Goal: Information Seeking & Learning: Learn about a topic

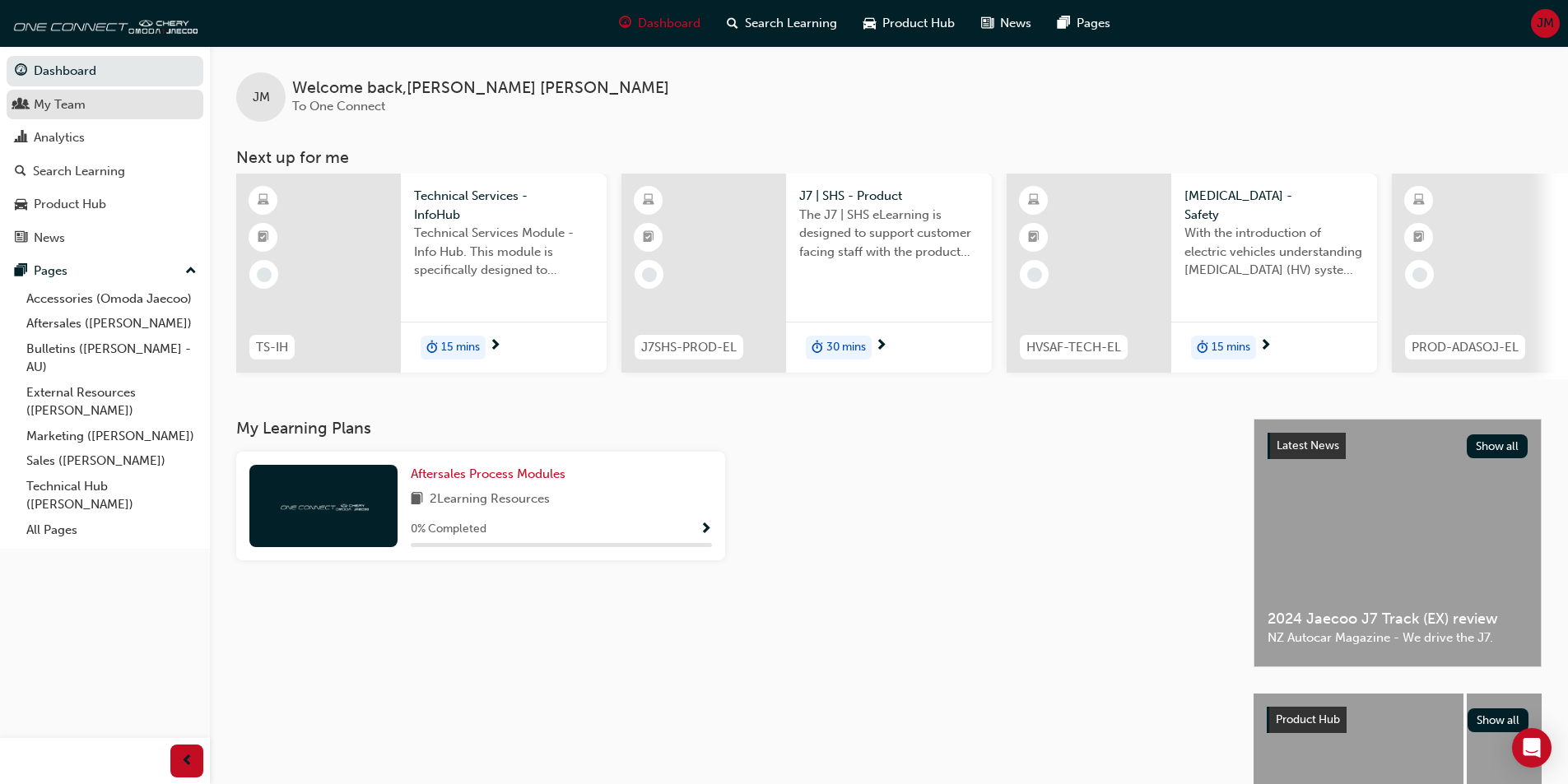
click at [94, 102] on div "My Team" at bounding box center [105, 104] width 180 height 20
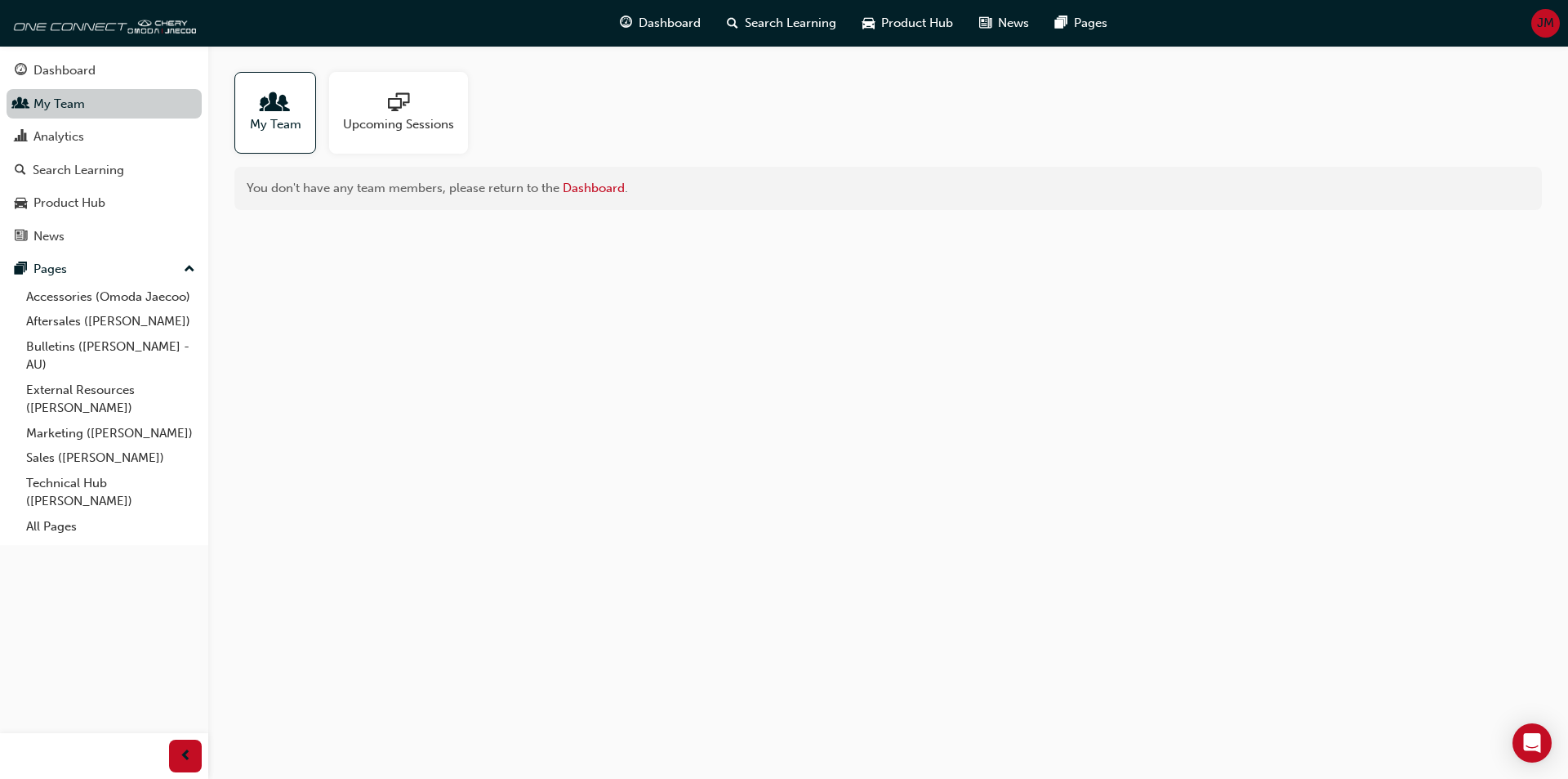
click at [93, 102] on link "My Team" at bounding box center [104, 104] width 196 height 30
click at [84, 133] on div "Analytics" at bounding box center [104, 136] width 179 height 20
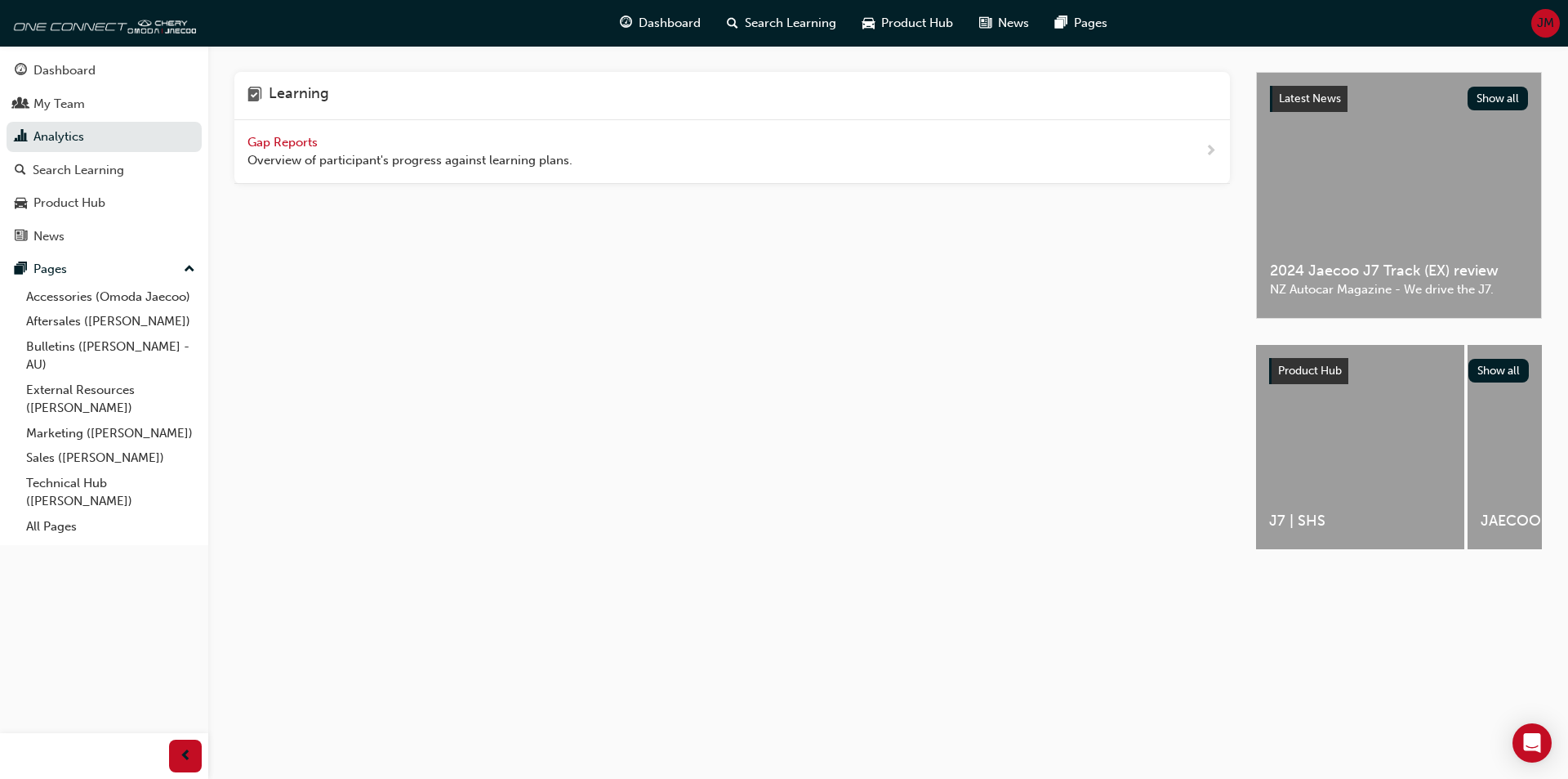
click at [1299, 474] on div "J7 | SHS" at bounding box center [1360, 447] width 208 height 204
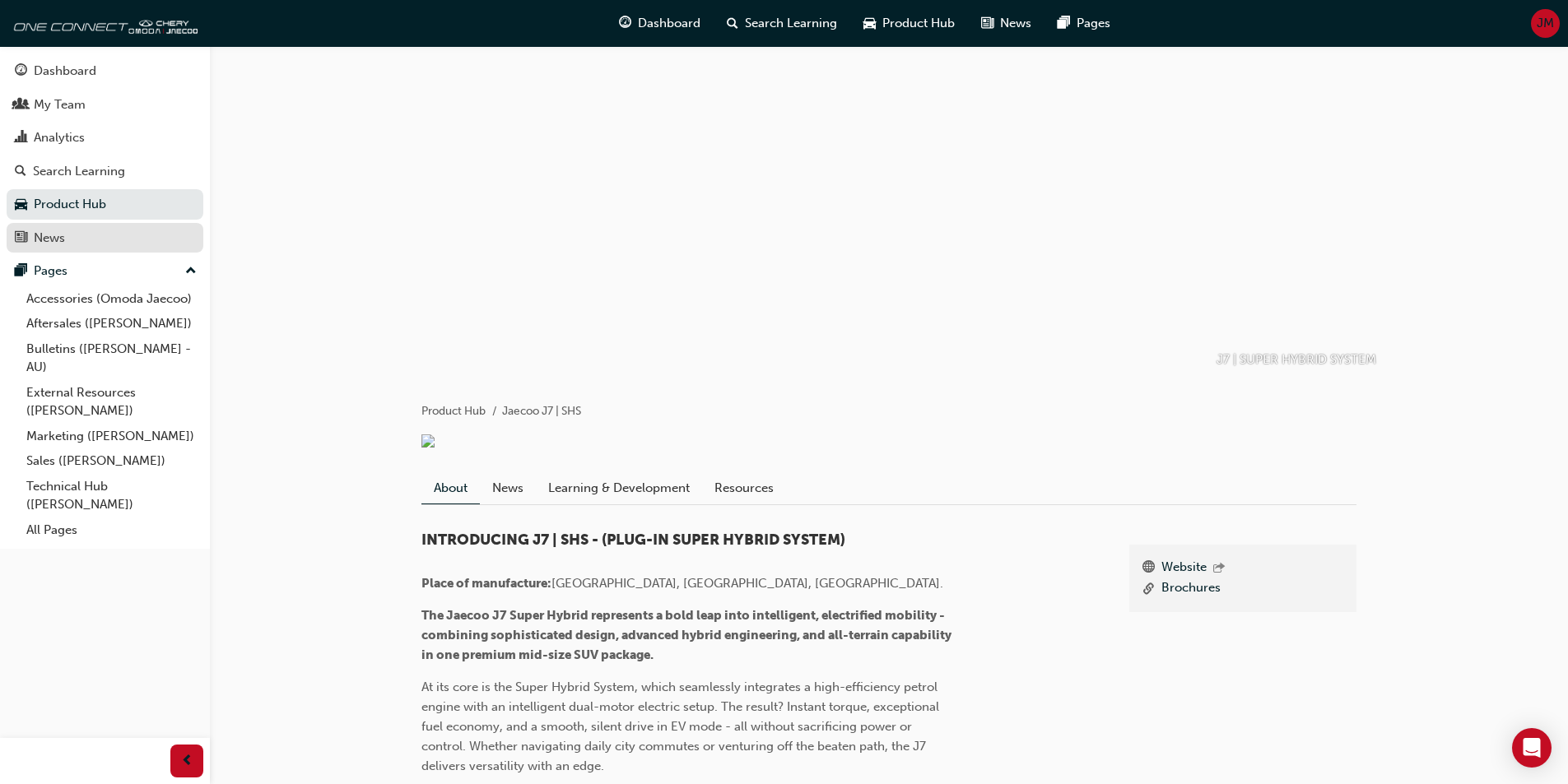
click at [36, 236] on div "News" at bounding box center [49, 238] width 31 height 19
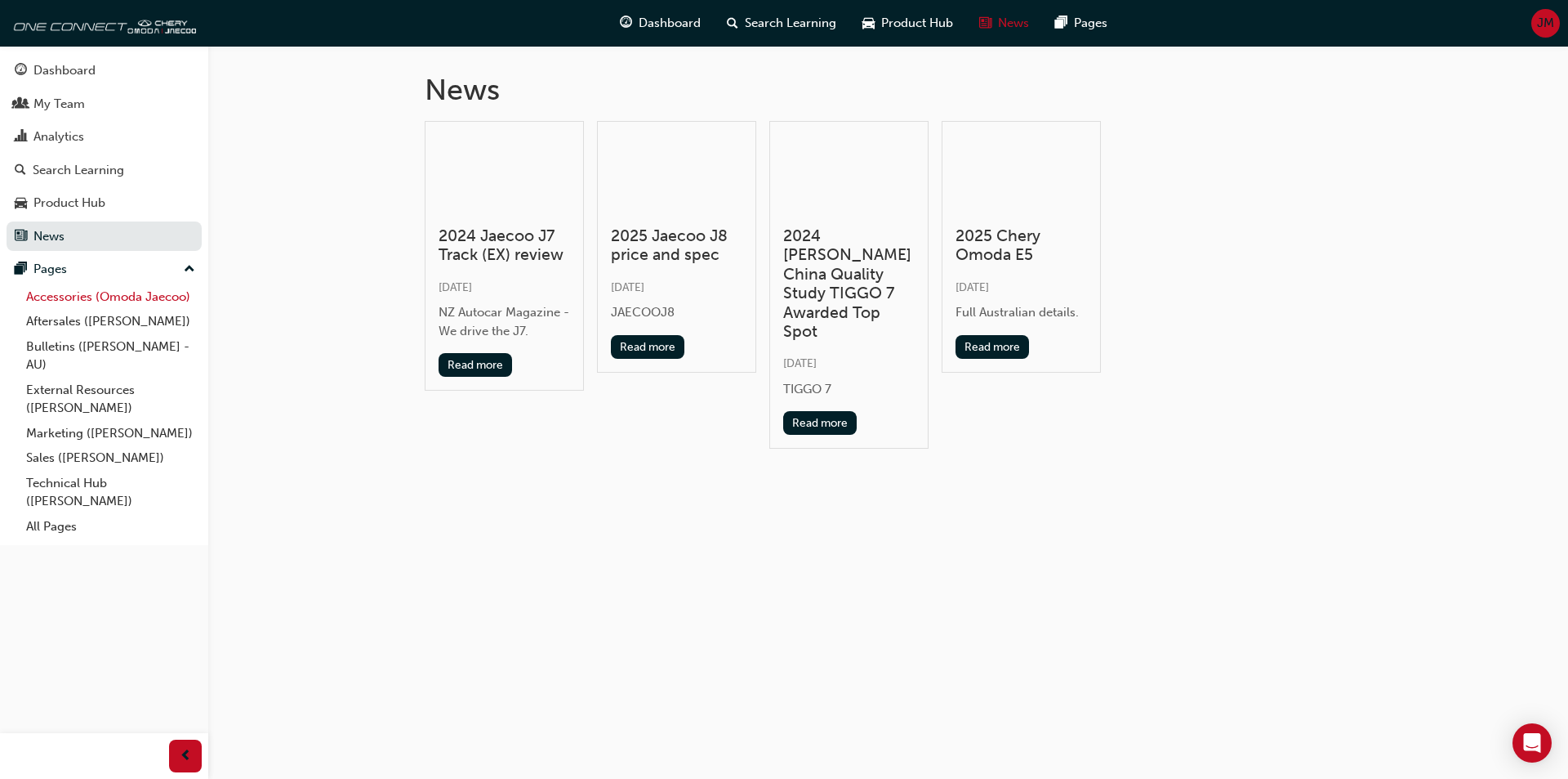
click at [78, 297] on link "Accessories (Omoda Jaecoo)" at bounding box center [111, 297] width 182 height 26
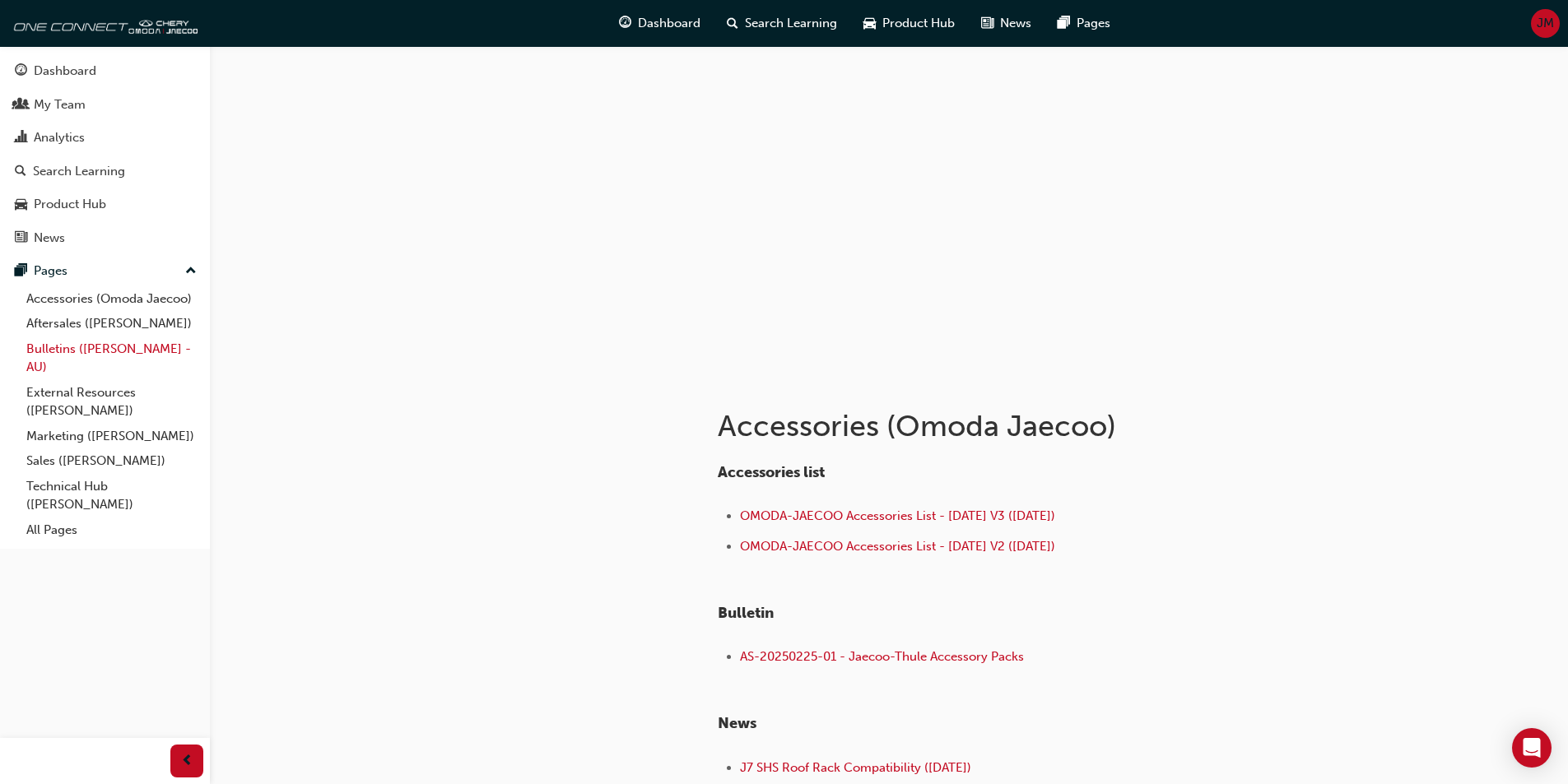
click at [89, 350] on link "Bulletins ([PERSON_NAME] - AU)" at bounding box center [111, 358] width 184 height 44
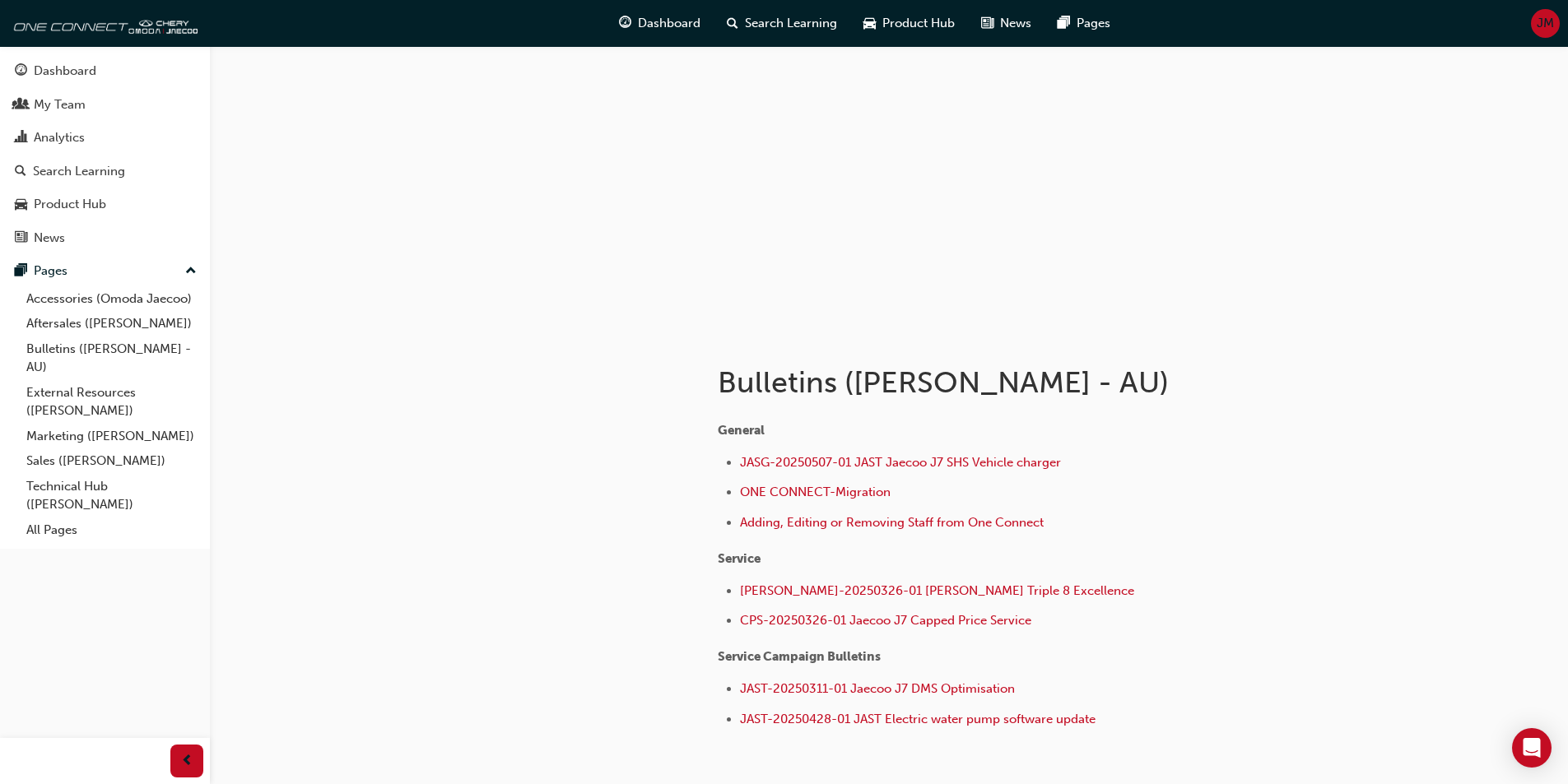
scroll to position [82, 0]
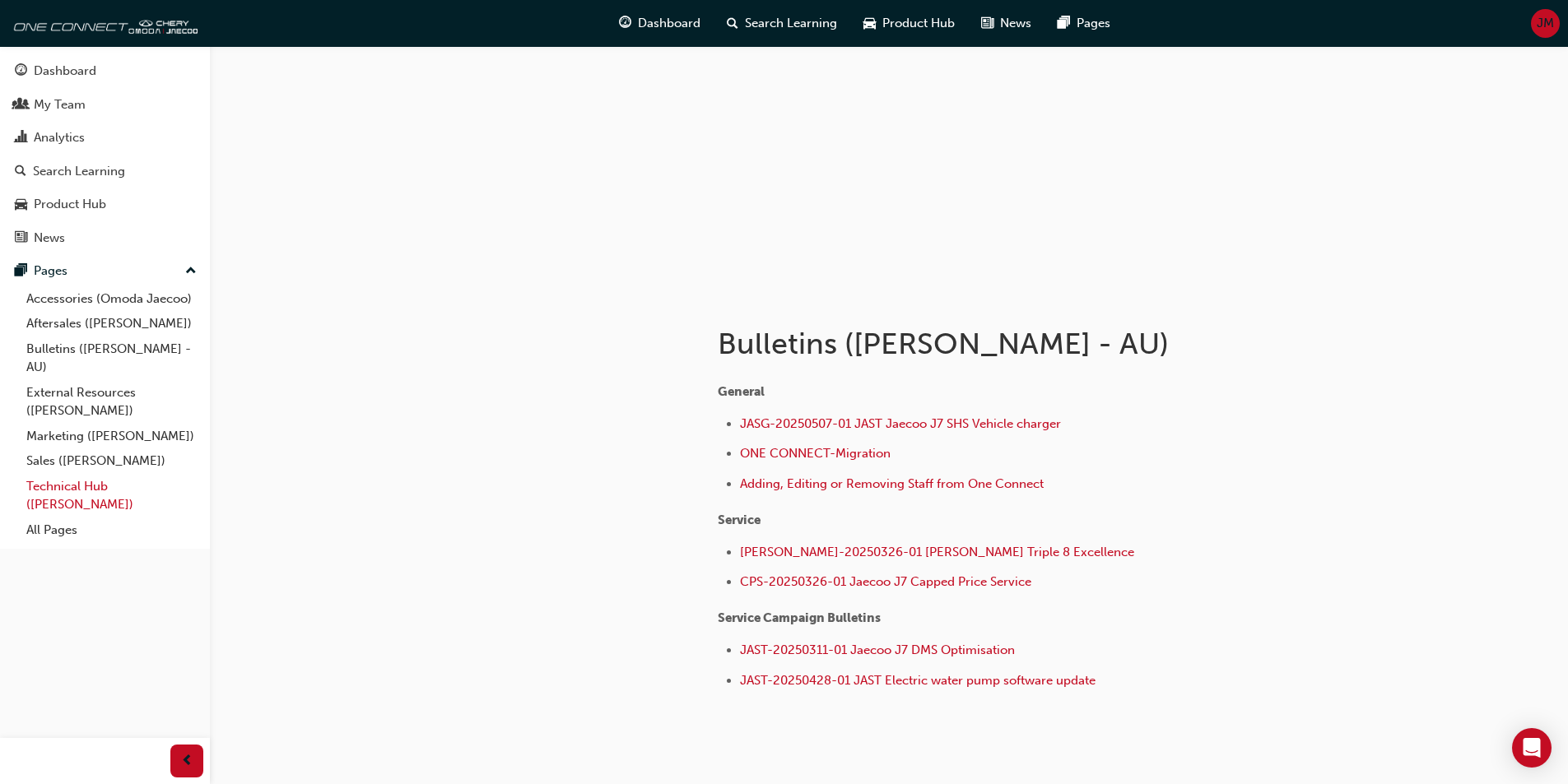
click at [91, 487] on link "Technical Hub ([PERSON_NAME])" at bounding box center [111, 495] width 184 height 44
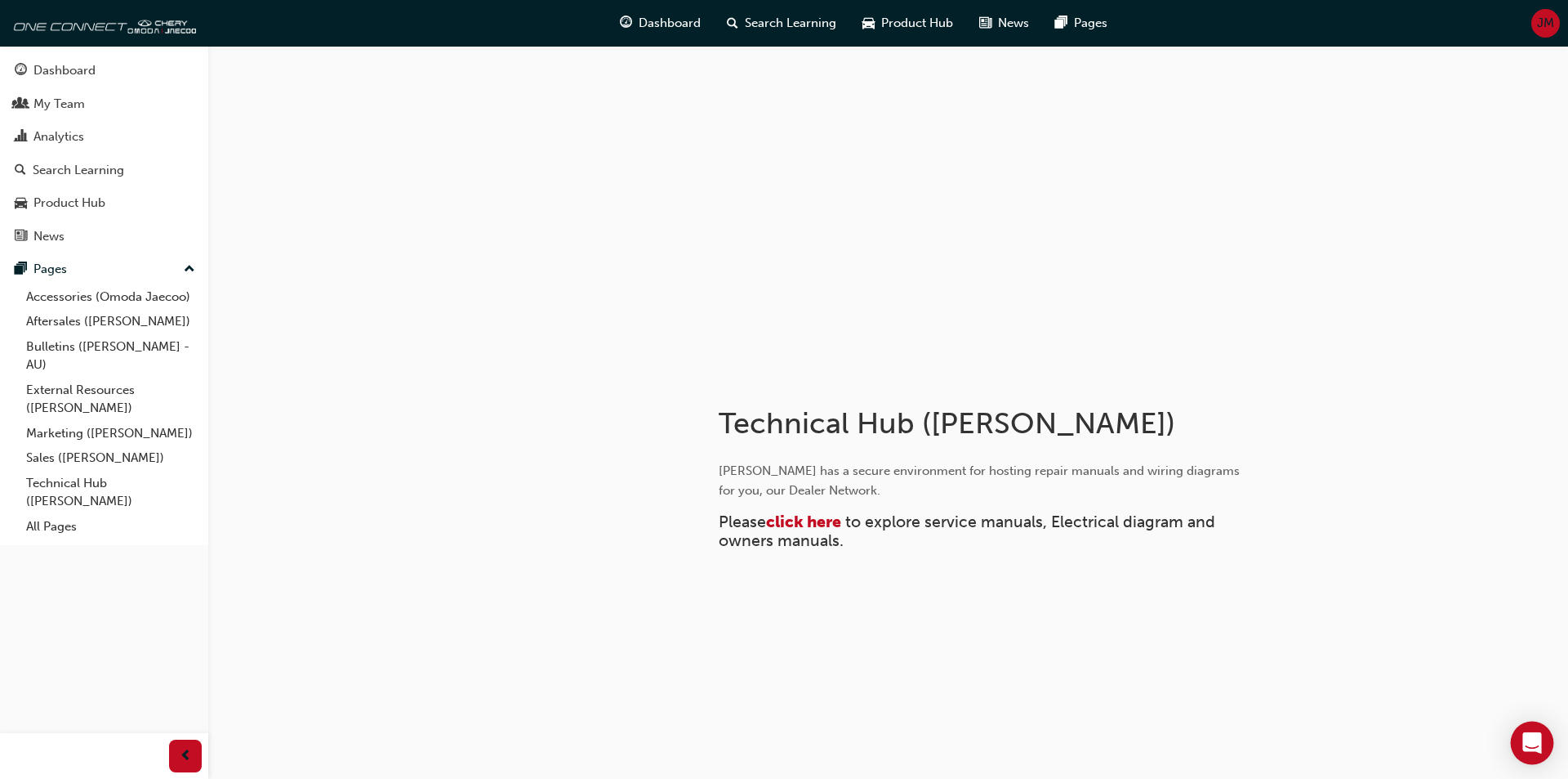
click at [1528, 753] on div "Open Intercom Messenger" at bounding box center [1533, 743] width 43 height 43
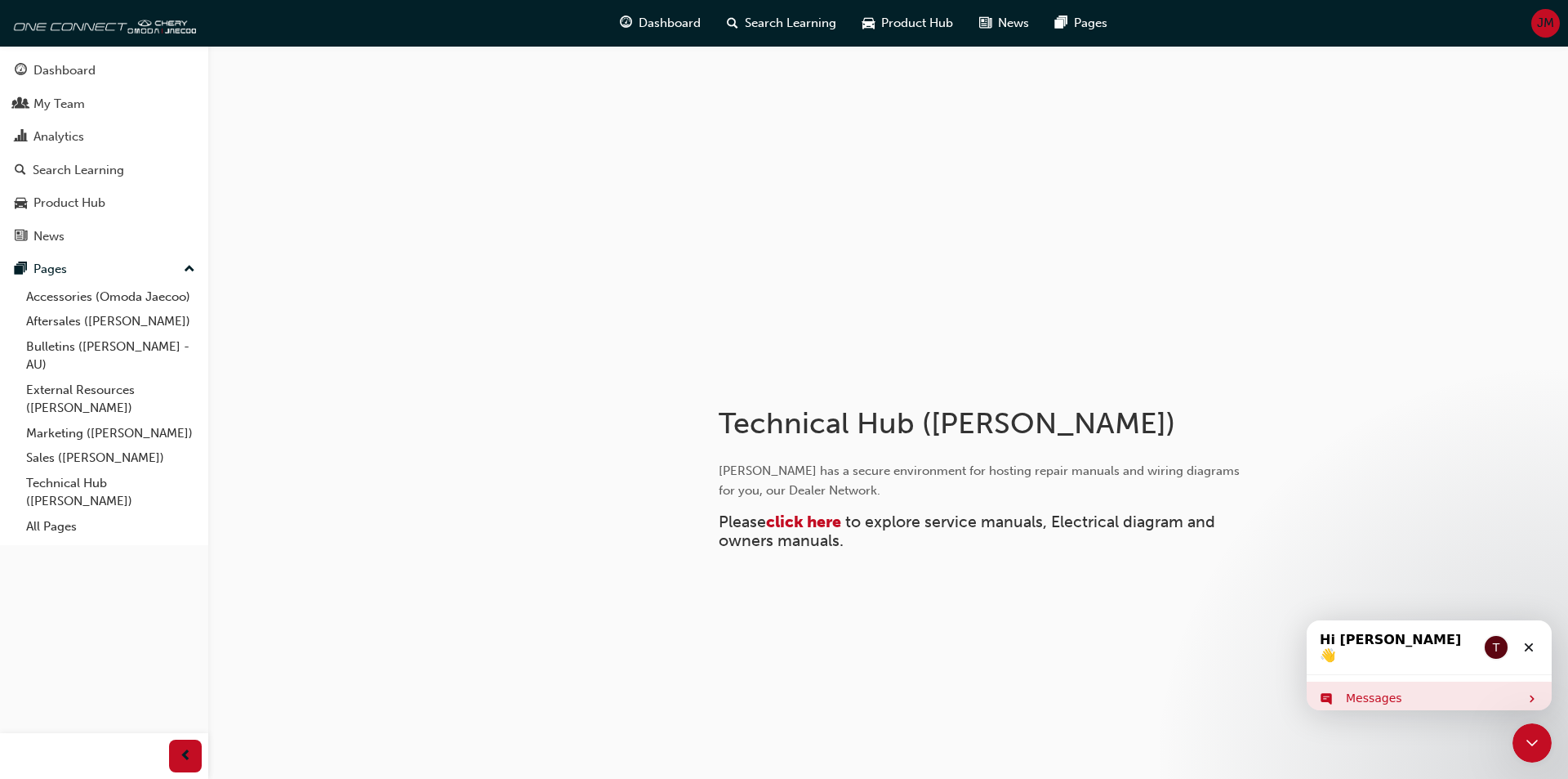
click at [1472, 697] on div "Messages" at bounding box center [1429, 698] width 245 height 34
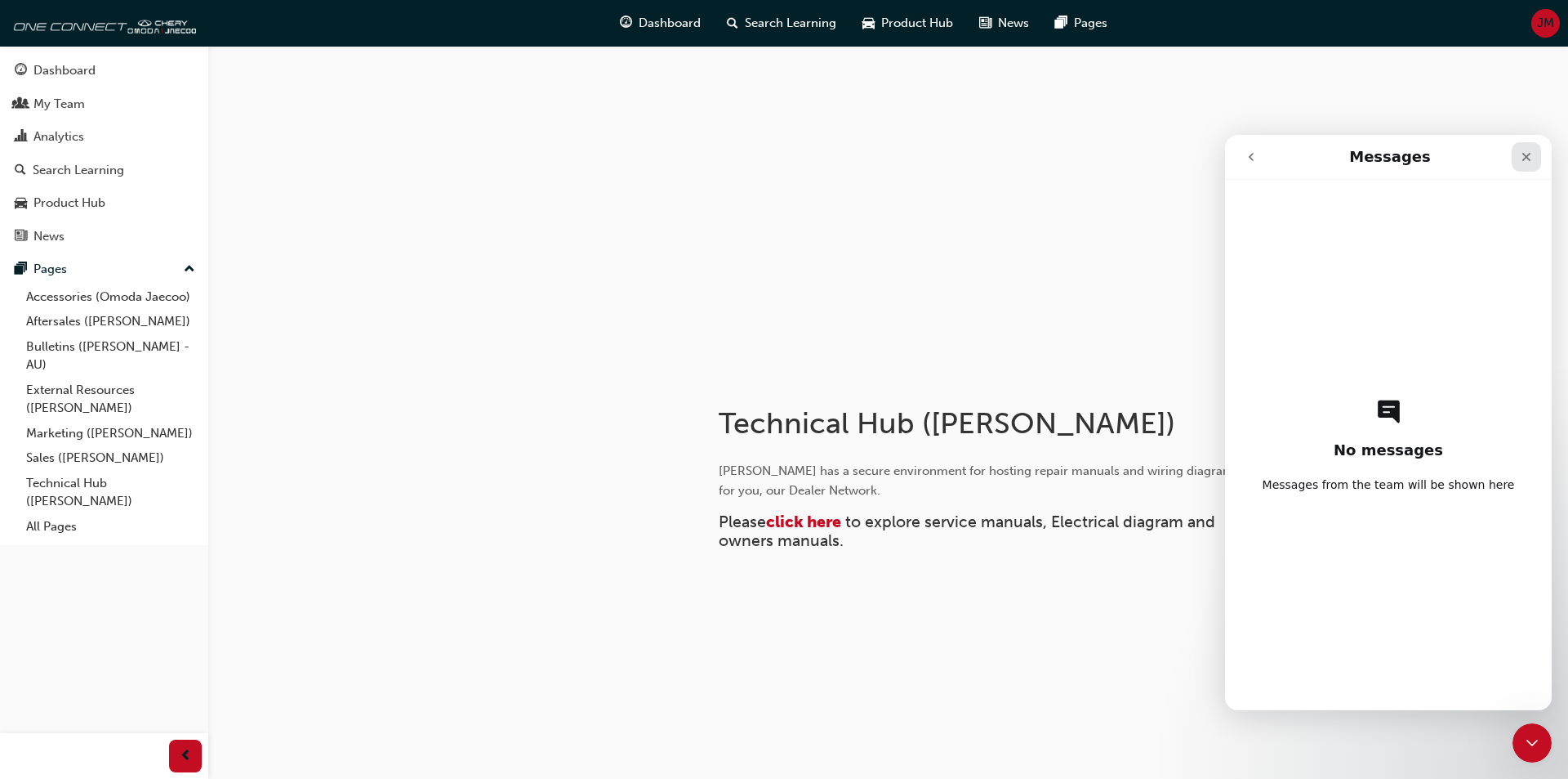
click at [1533, 155] on icon "Close" at bounding box center [1526, 157] width 13 height 13
